Goal: Task Accomplishment & Management: Use online tool/utility

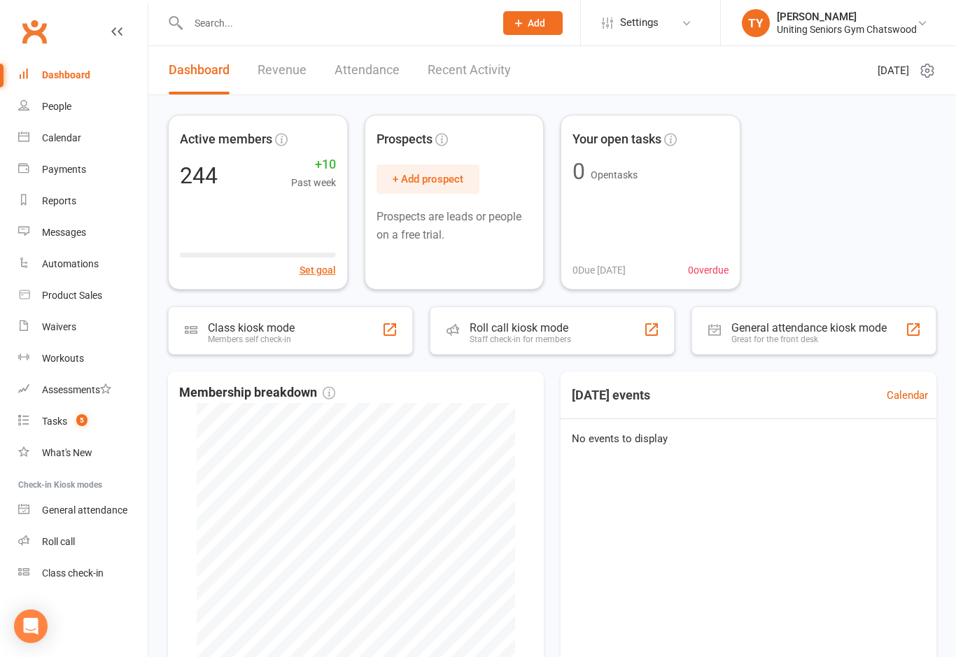
click at [524, 316] on div "Roll call kiosk mode Staff check-in for members" at bounding box center [552, 331] width 245 height 48
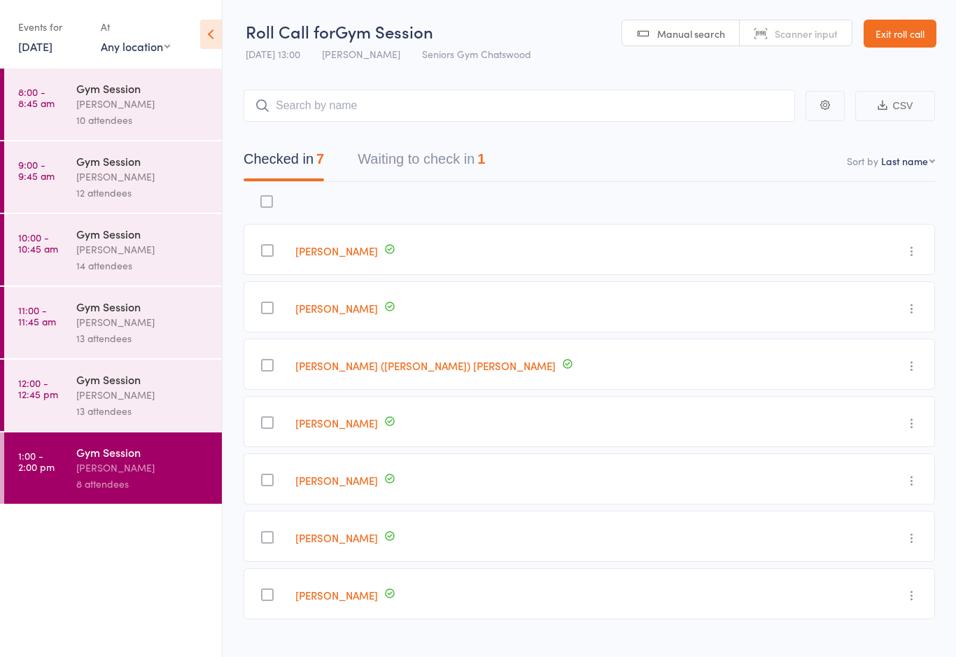
click at [460, 164] on button "Waiting to check in 1" at bounding box center [421, 162] width 127 height 37
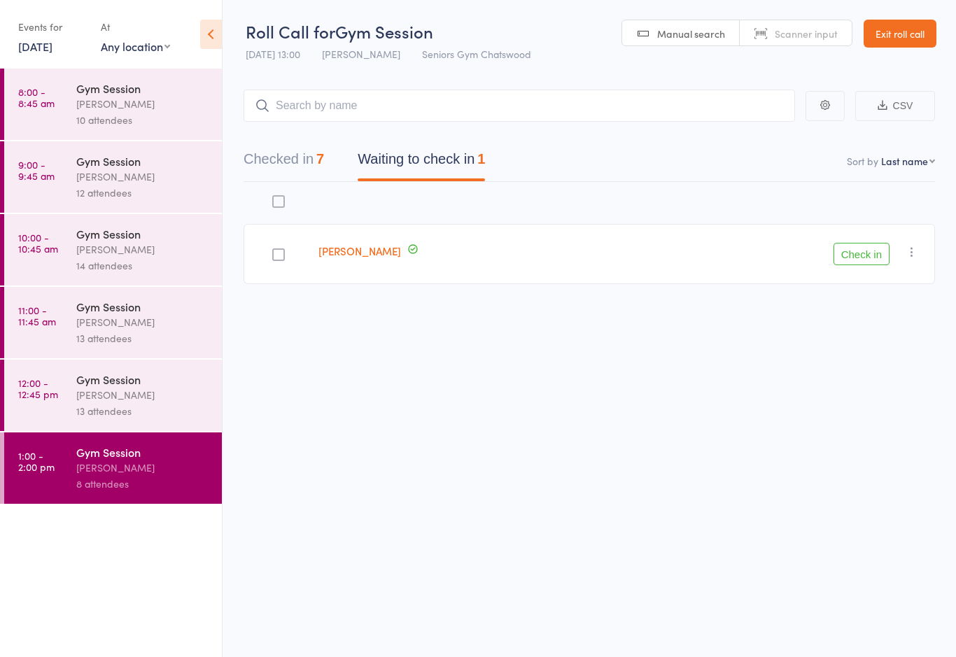
click at [858, 260] on button "Check in" at bounding box center [862, 254] width 56 height 22
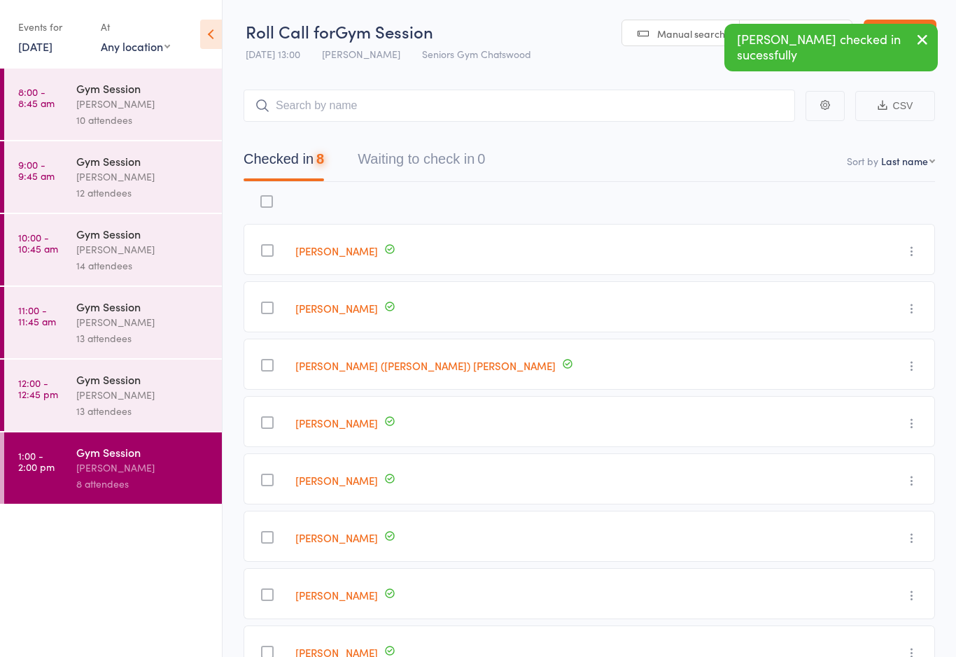
click at [167, 403] on div "[PERSON_NAME]" at bounding box center [143, 395] width 134 height 16
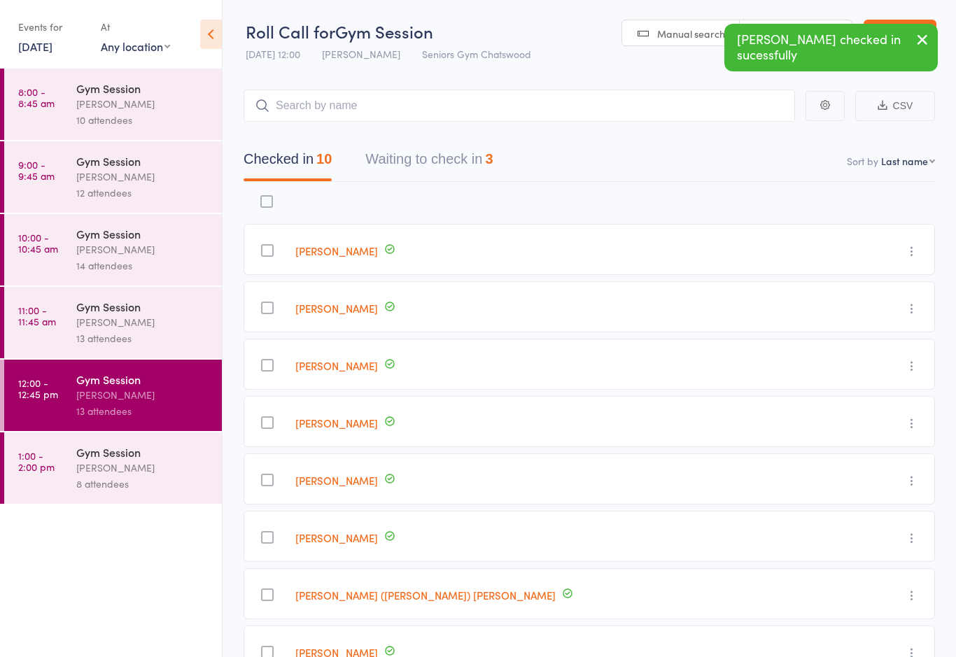
click at [132, 460] on div "Gym Session" at bounding box center [143, 451] width 134 height 15
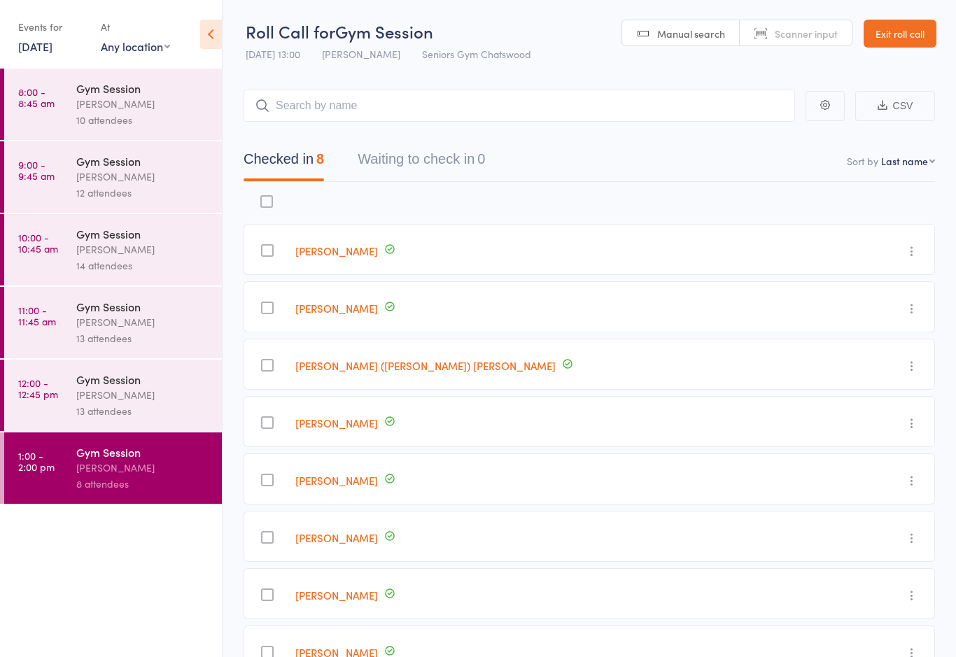
click at [501, 101] on input "search" at bounding box center [519, 106] width 551 height 32
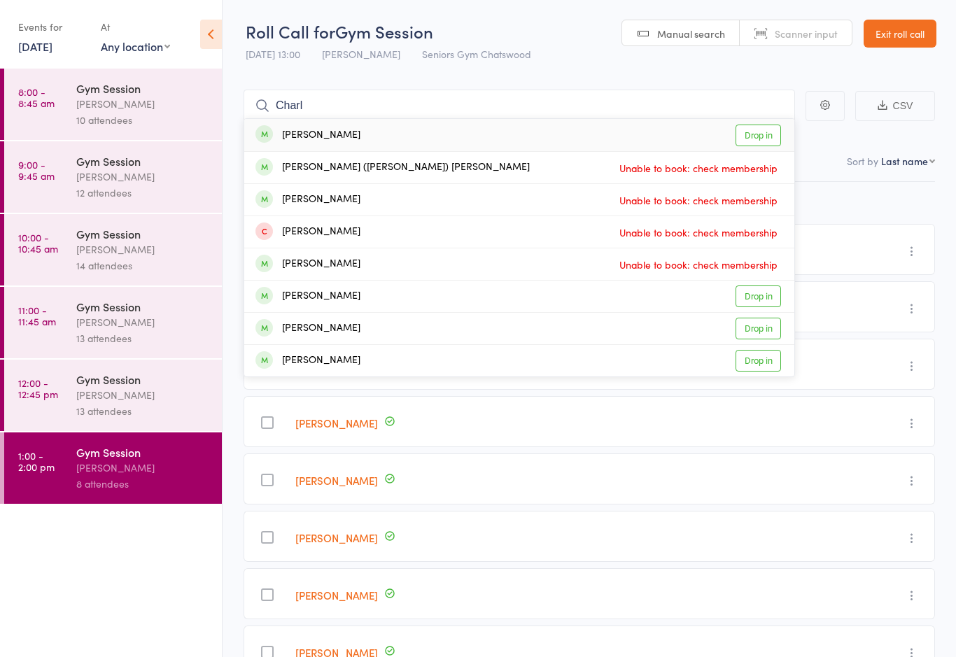
type input "Charl"
click at [449, 134] on div "[PERSON_NAME] Drop in" at bounding box center [519, 135] width 550 height 32
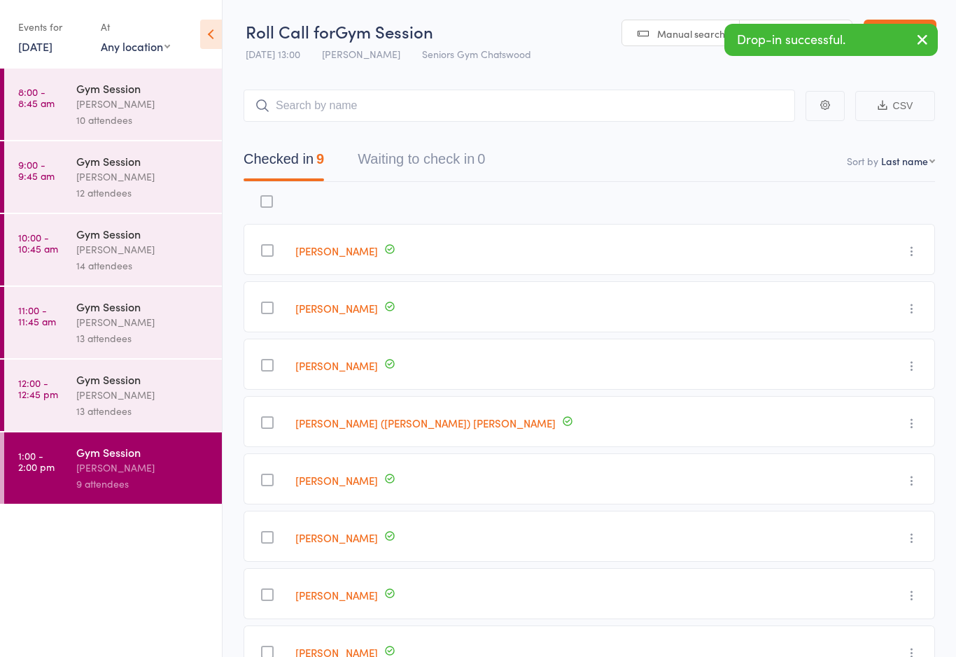
click at [161, 253] on div "[PERSON_NAME]" at bounding box center [143, 249] width 134 height 16
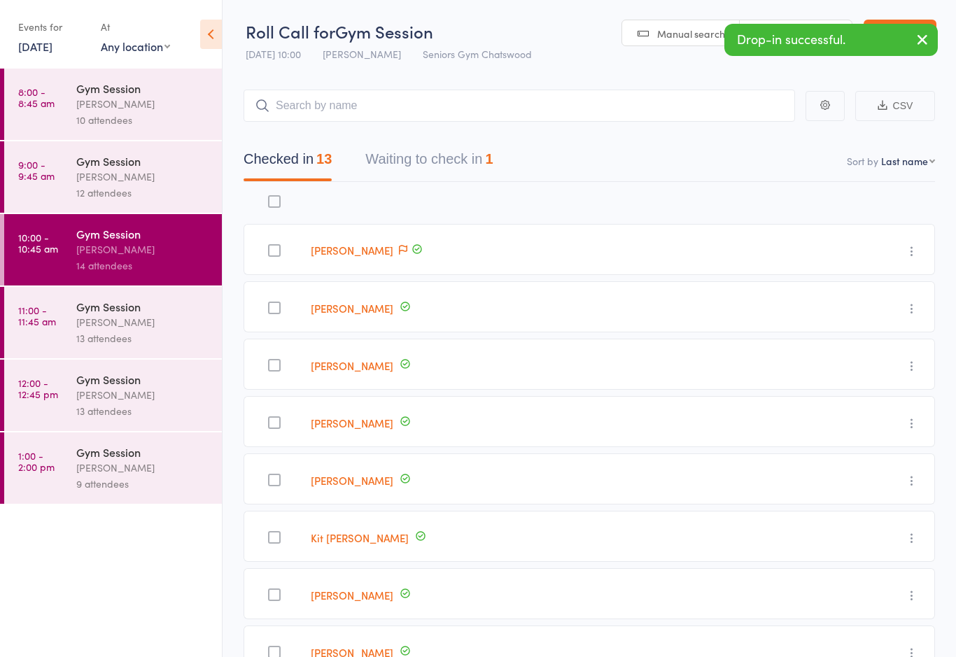
click at [479, 166] on button "Waiting to check in 1" at bounding box center [428, 162] width 127 height 37
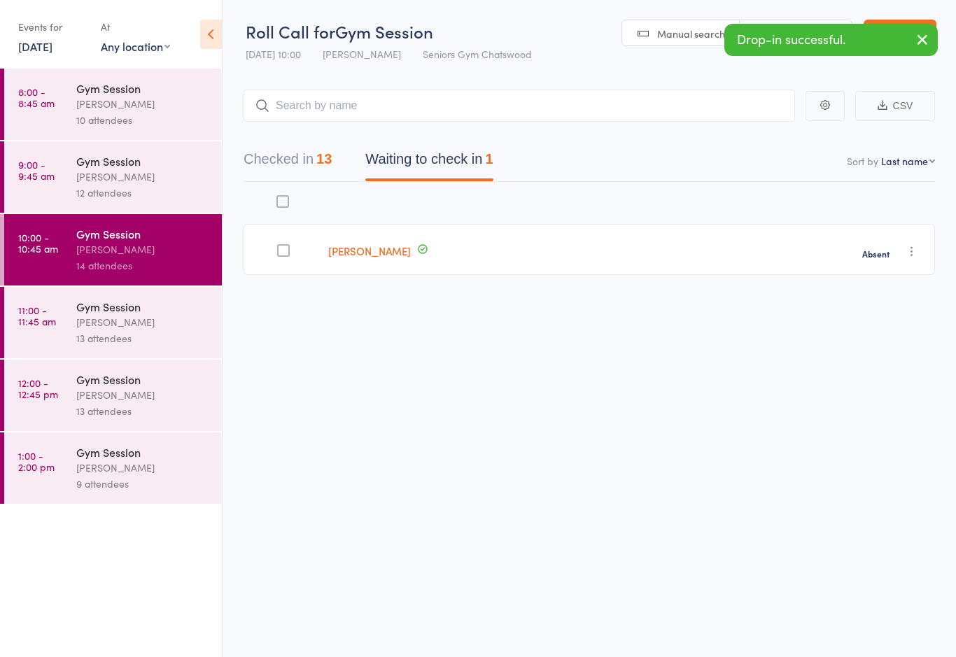
click at [159, 330] on div "[PERSON_NAME]" at bounding box center [143, 322] width 134 height 16
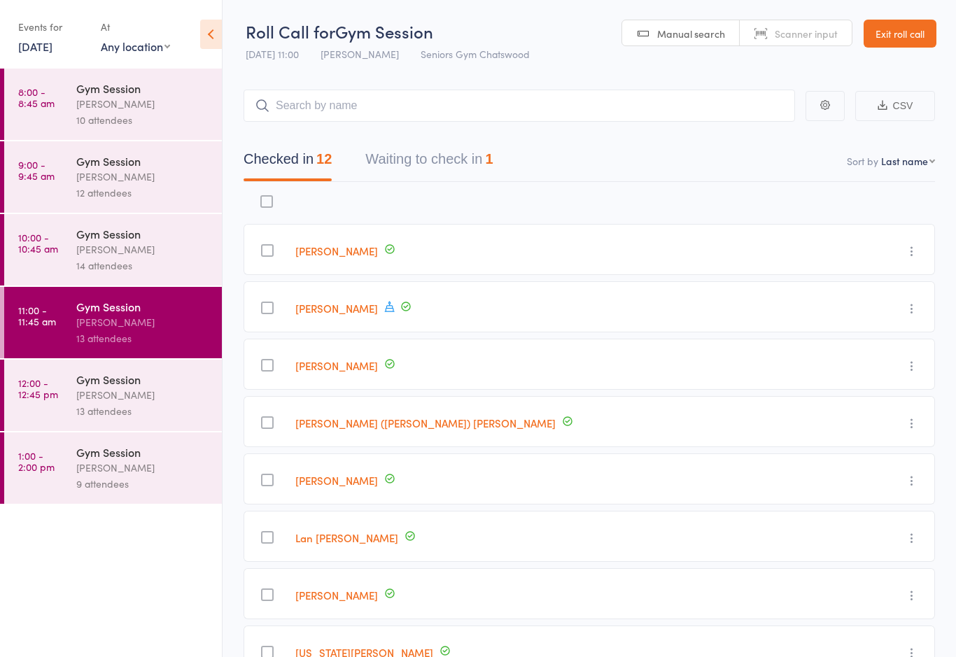
click at [428, 90] on input "search" at bounding box center [519, 106] width 551 height 32
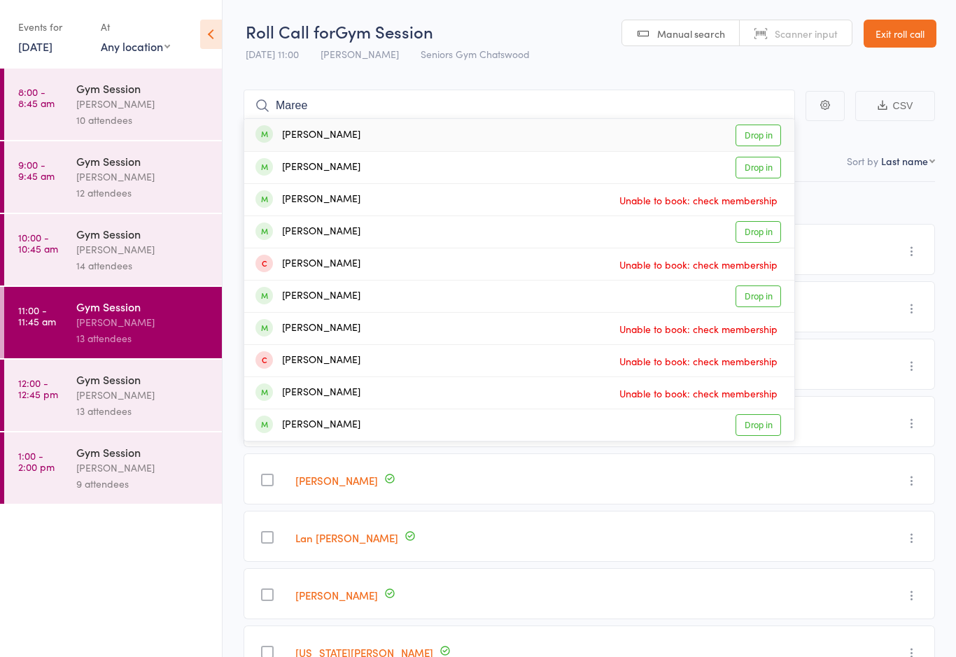
type input "Maree"
click at [414, 132] on div "[PERSON_NAME] Drop in" at bounding box center [519, 135] width 550 height 32
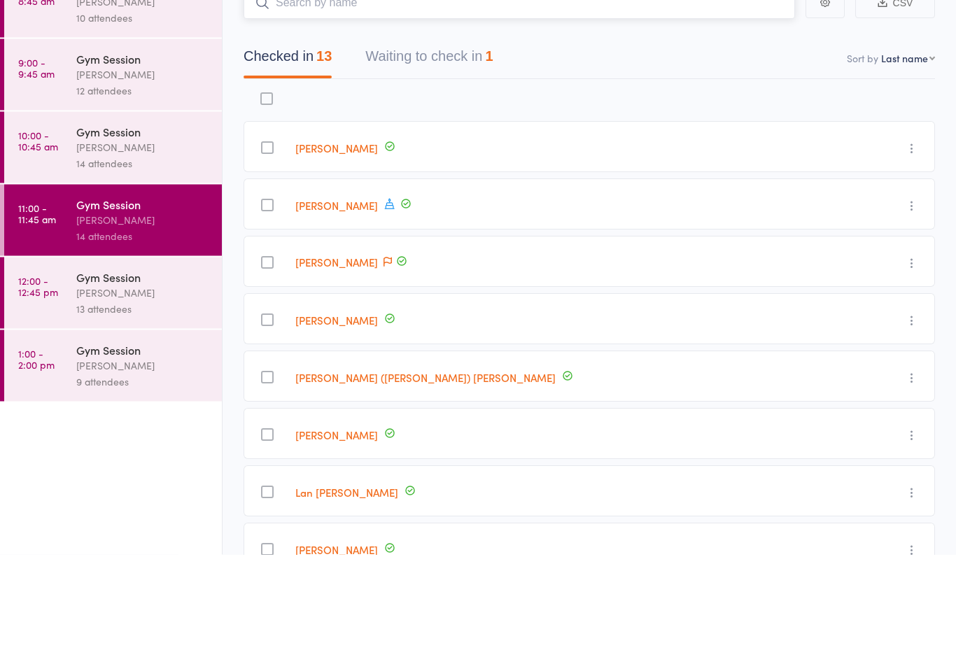
click at [476, 144] on button "Waiting to check in 1" at bounding box center [428, 162] width 127 height 37
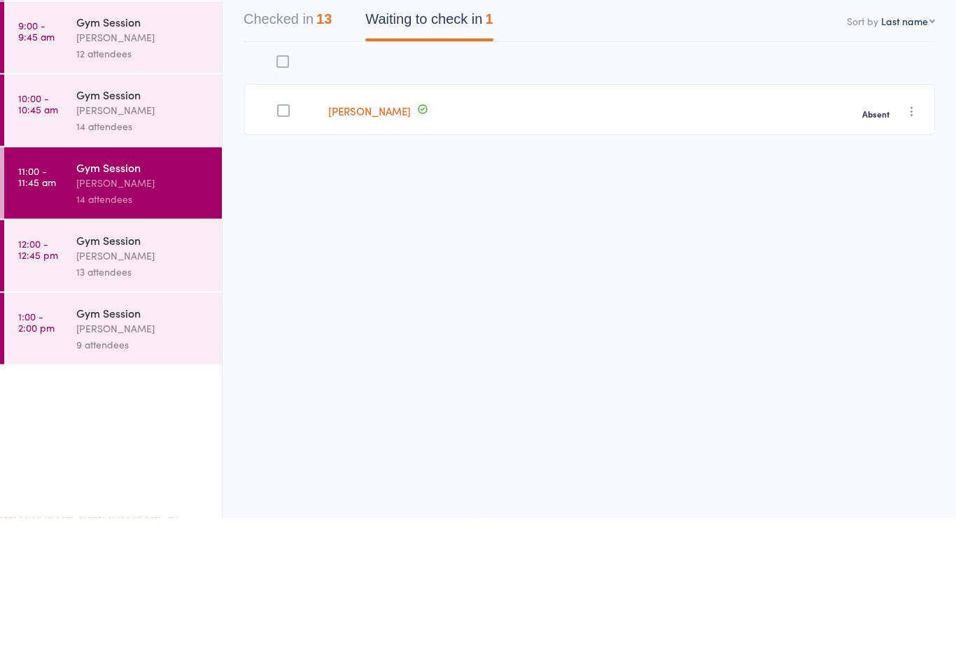
click at [163, 387] on div "[PERSON_NAME]" at bounding box center [143, 395] width 134 height 16
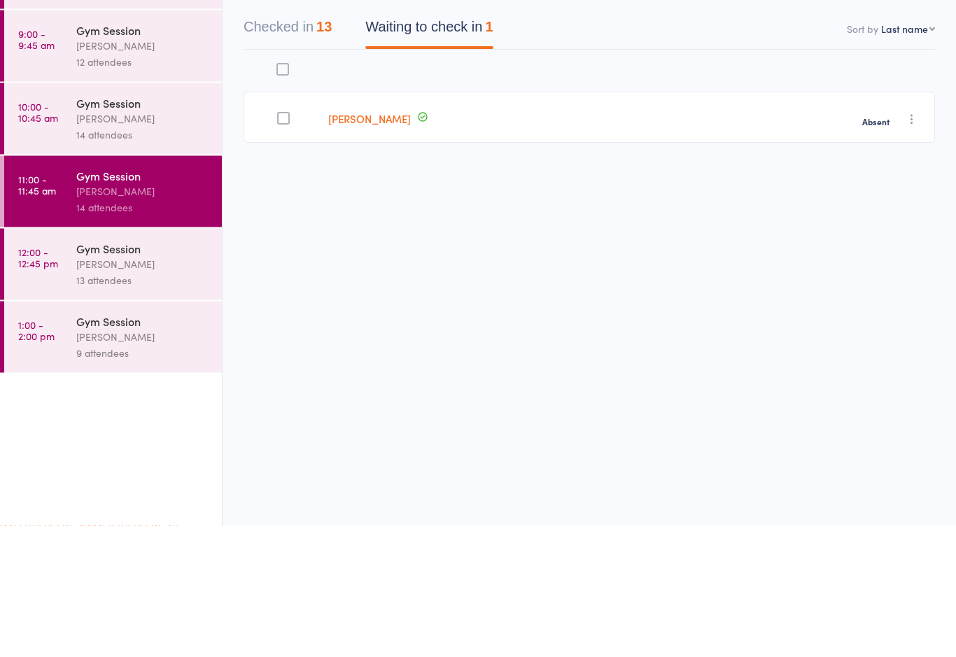
scroll to position [10, 0]
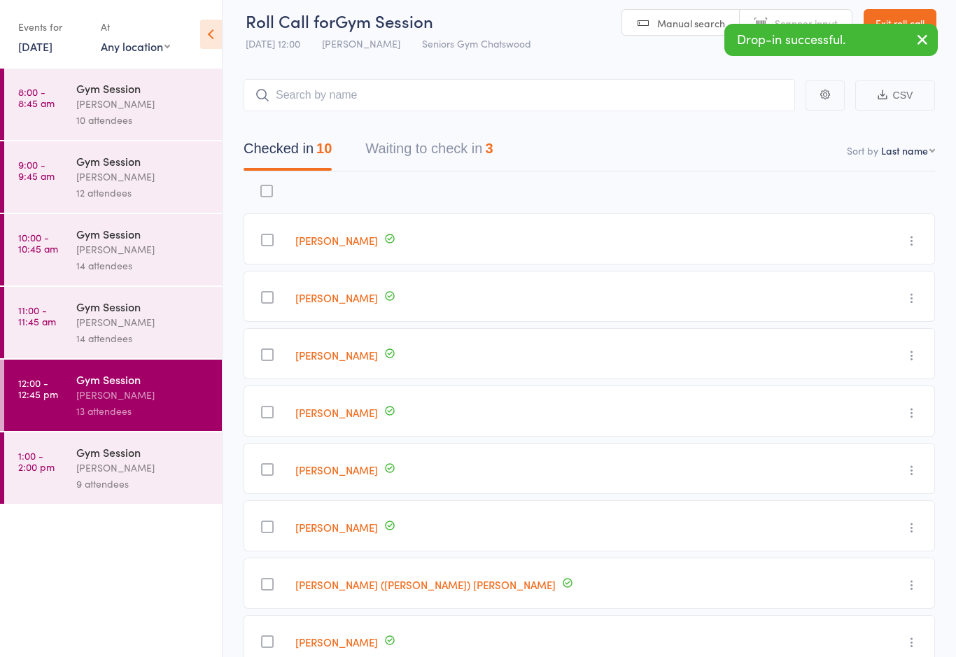
click at [475, 150] on button "Waiting to check in 3" at bounding box center [428, 152] width 127 height 37
